Goal: Information Seeking & Learning: Compare options

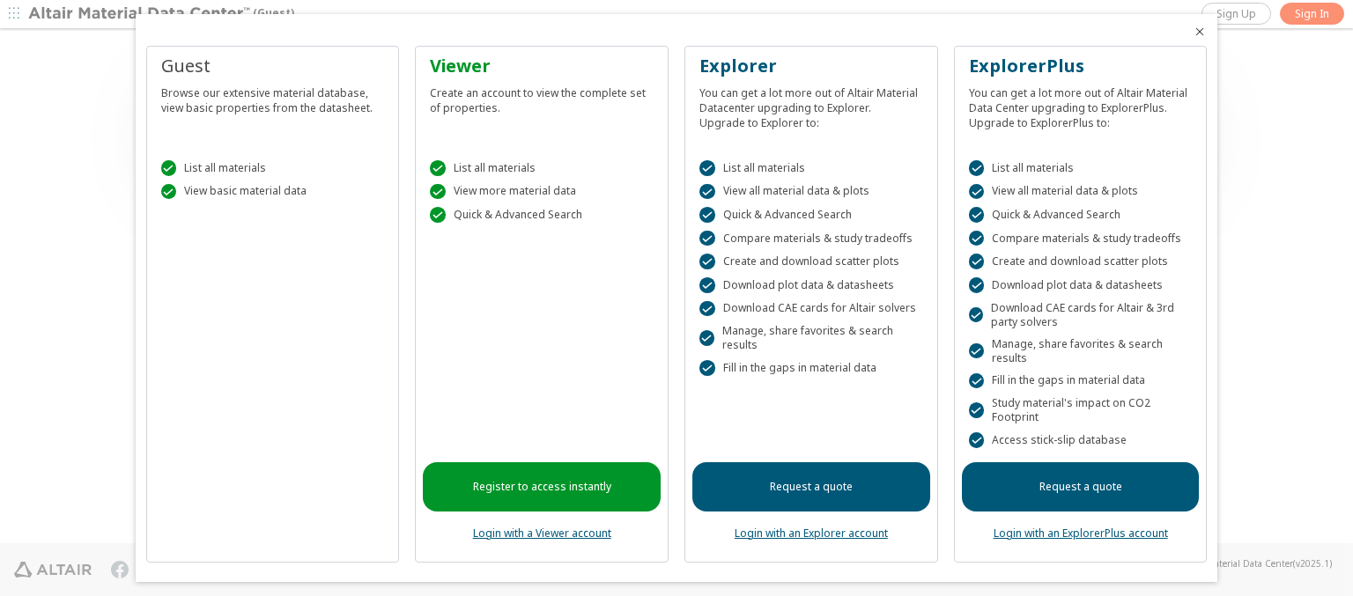
click at [1192, 32] on icon "Close" at bounding box center [1199, 32] width 14 height 14
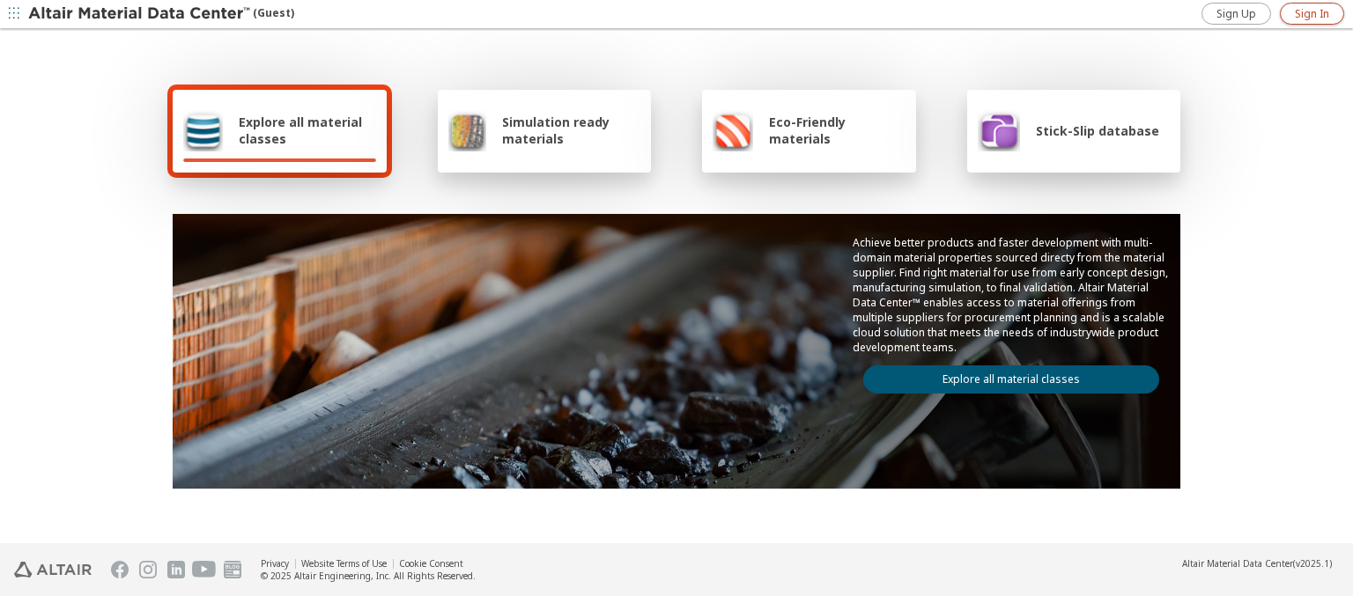
click at [1311, 13] on span "Sign In" at bounding box center [1311, 14] width 34 height 14
click at [140, 14] on img at bounding box center [140, 14] width 225 height 18
click at [300, 130] on span "Explore all material classes" at bounding box center [307, 130] width 137 height 33
click at [1004, 375] on link "Explore all material classes" at bounding box center [1011, 379] width 296 height 28
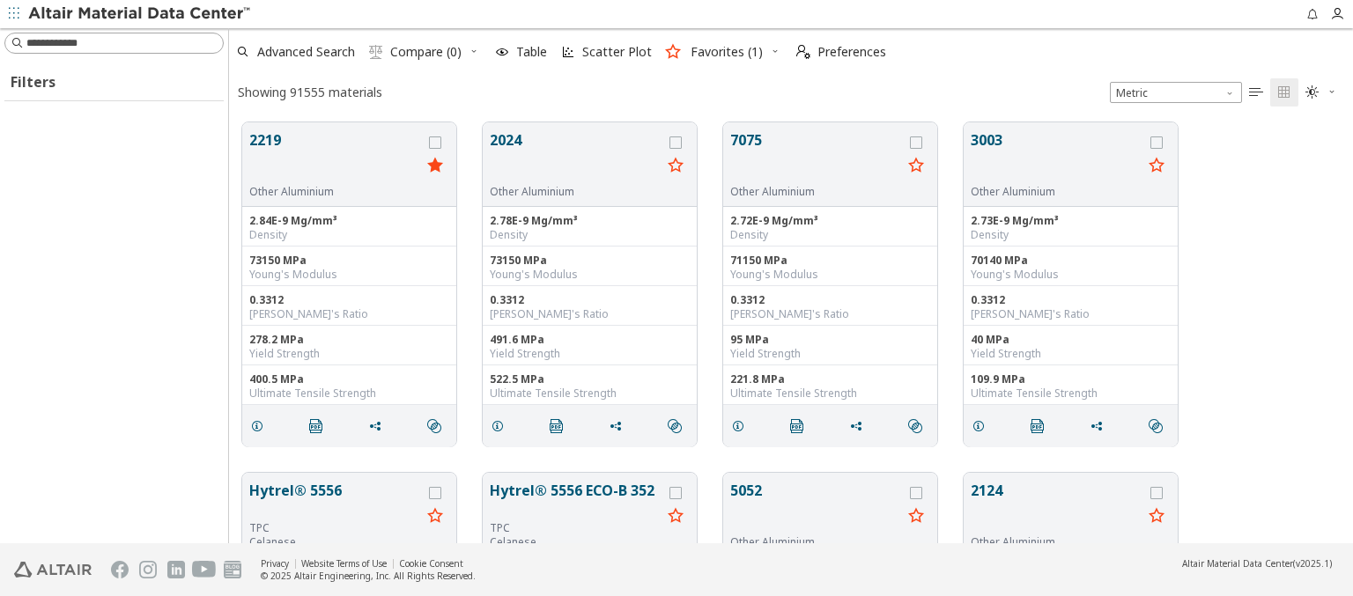
scroll to position [421, 1109]
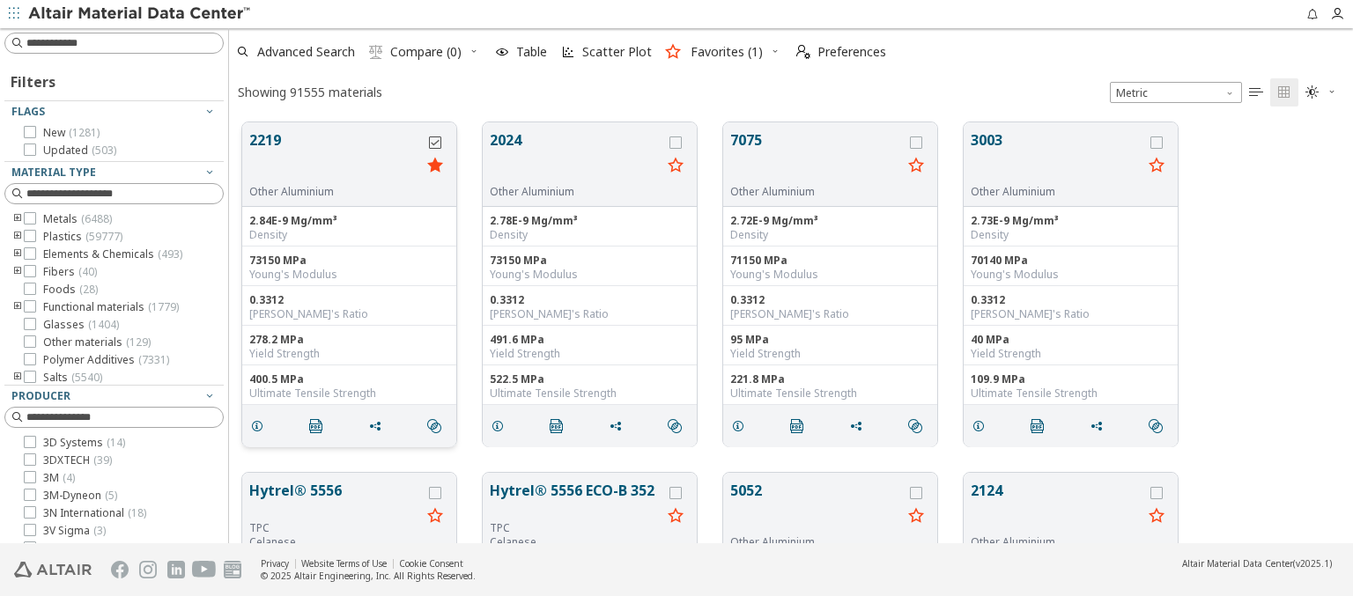
click at [437, 142] on icon "grid" at bounding box center [435, 142] width 12 height 12
click at [677, 142] on icon "grid" at bounding box center [675, 142] width 12 height 12
click at [426, 52] on span "Compare (2)" at bounding box center [425, 52] width 71 height 12
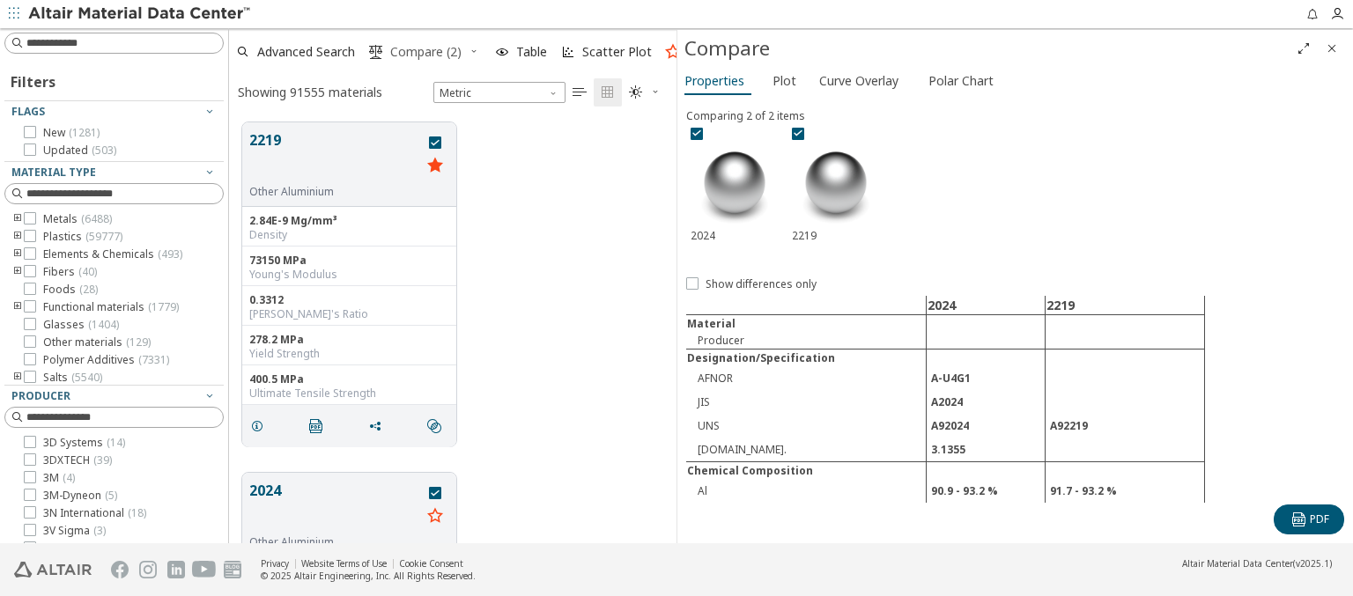
scroll to position [421, 433]
click at [858, 80] on span "Curve Overlay" at bounding box center [858, 81] width 79 height 28
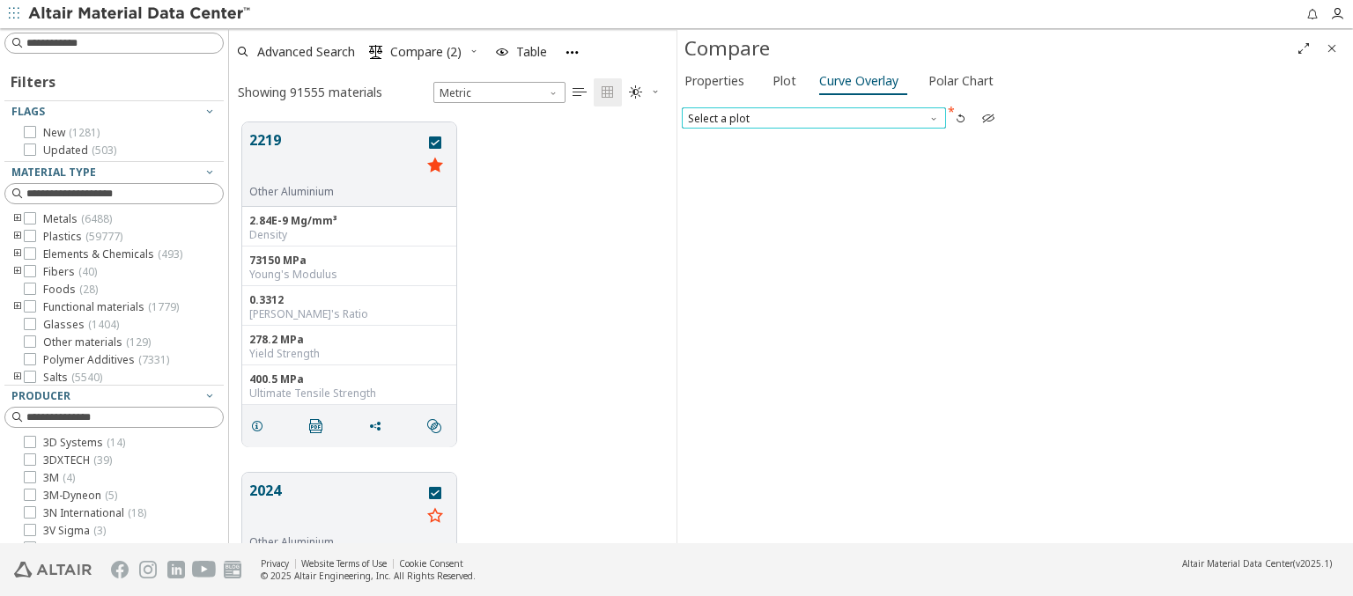
click at [813, 117] on span "Select a plot" at bounding box center [814, 117] width 264 height 21
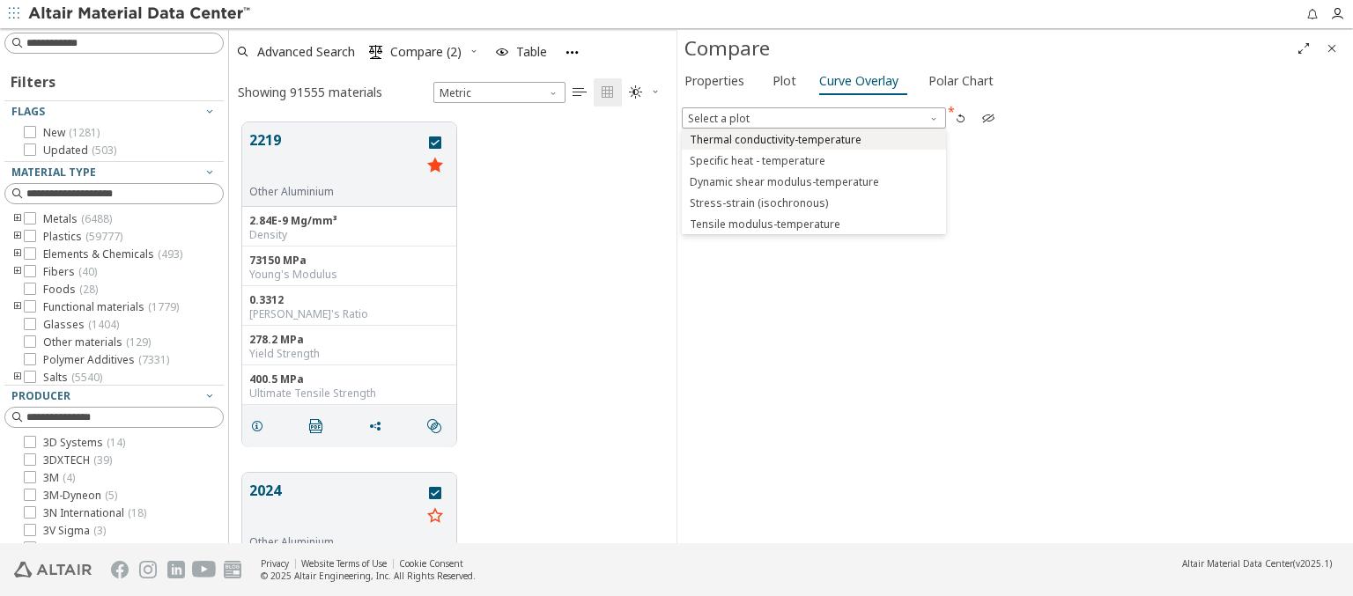
click at [813, 138] on span "Thermal conductivity-temperature" at bounding box center [775, 140] width 172 height 14
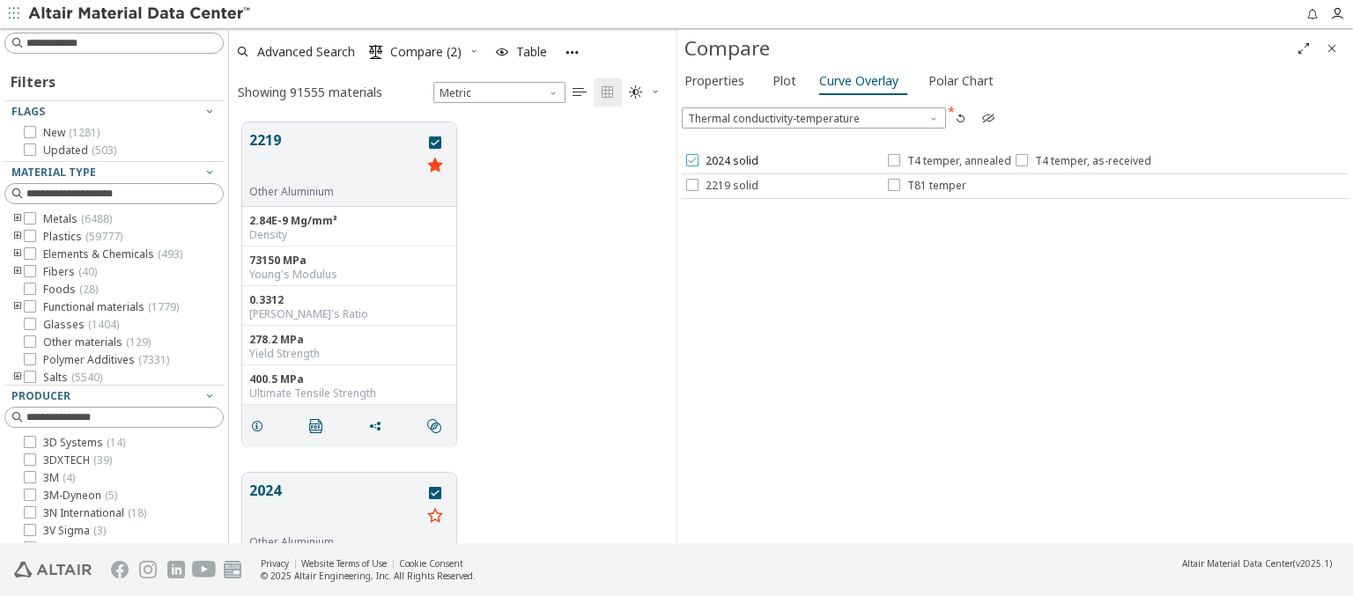
click at [720, 161] on span "2024 solid" at bounding box center [731, 161] width 53 height 14
click at [947, 161] on span "T4 temper, annealed" at bounding box center [959, 161] width 104 height 14
click at [1079, 161] on span "T4 temper, as-received" at bounding box center [1093, 161] width 116 height 14
click at [720, 185] on span "2219 solid" at bounding box center [731, 186] width 53 height 14
click at [925, 185] on span "T81 temper" at bounding box center [936, 186] width 59 height 14
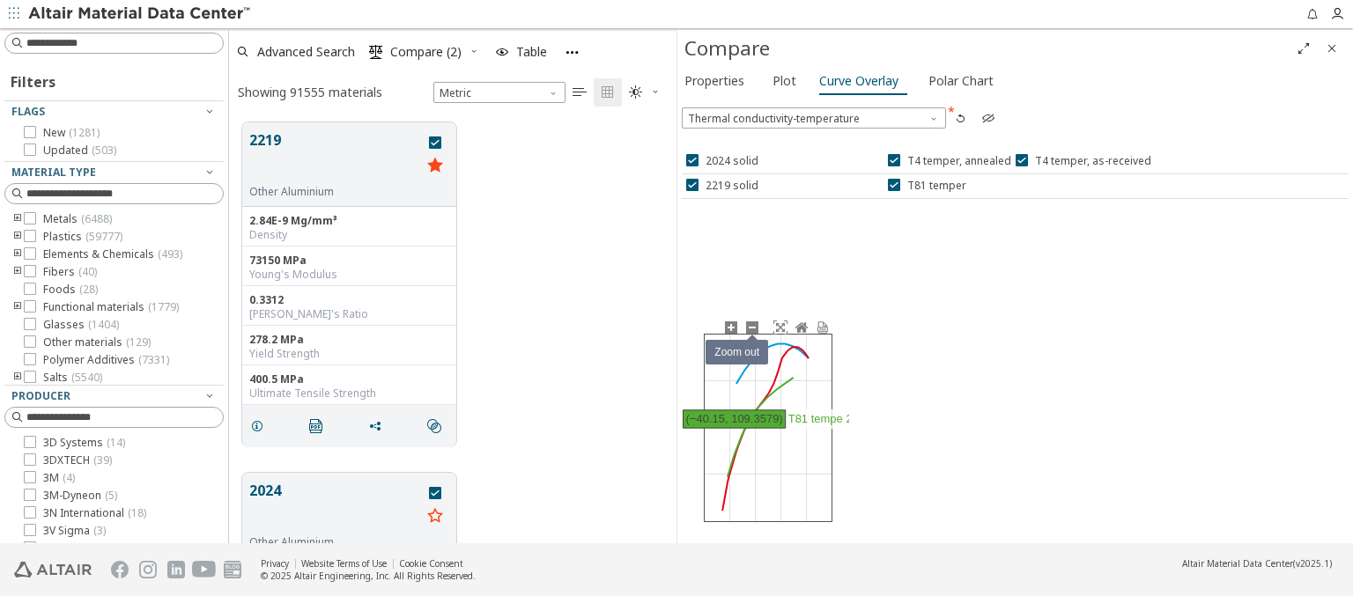
click at [751, 327] on icon at bounding box center [752, 328] width 14 height 14
